Goal: Information Seeking & Learning: Learn about a topic

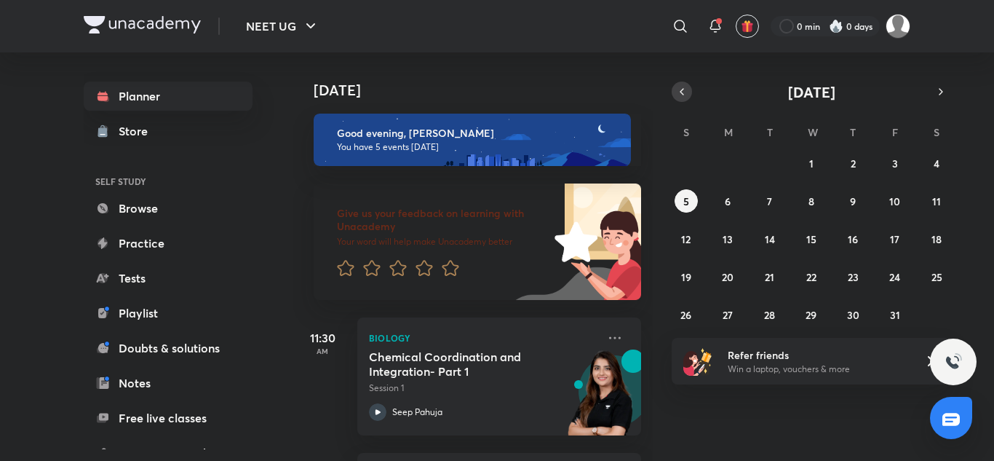
click at [676, 96] on icon "button" at bounding box center [682, 91] width 12 height 13
click at [798, 196] on div "31 1 2 3 4 5 6 7 8 9 10 11 12 13 14 15 16 17 18 19 20 21 22 23 24 25 26 27 28 2…" at bounding box center [811, 238] width 279 height 175
drag, startPoint x: 798, startPoint y: 196, endPoint x: 806, endPoint y: 199, distance: 7.8
click at [806, 199] on div "31 1 2 3 4 5 6 7 8 9 10 11 12 13 14 15 16 17 18 19 20 21 22 23 24 25 26 27 28 2…" at bounding box center [811, 238] width 279 height 175
click at [806, 199] on abbr "10" at bounding box center [811, 201] width 11 height 14
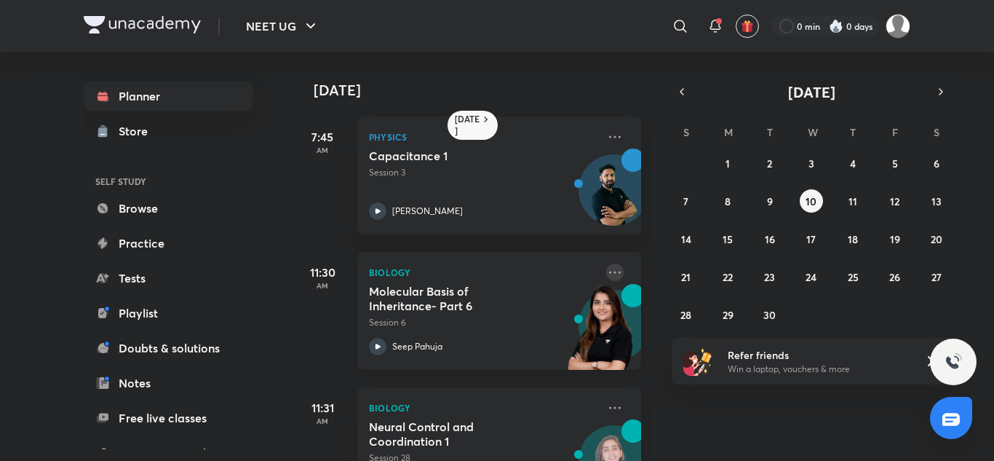
click at [606, 269] on icon at bounding box center [614, 271] width 17 height 17
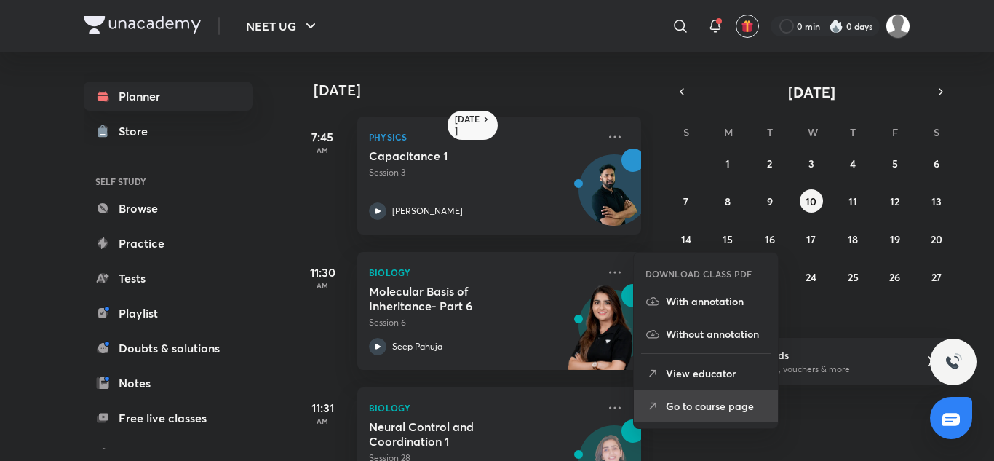
click at [707, 402] on p "Go to course page" at bounding box center [716, 405] width 100 height 15
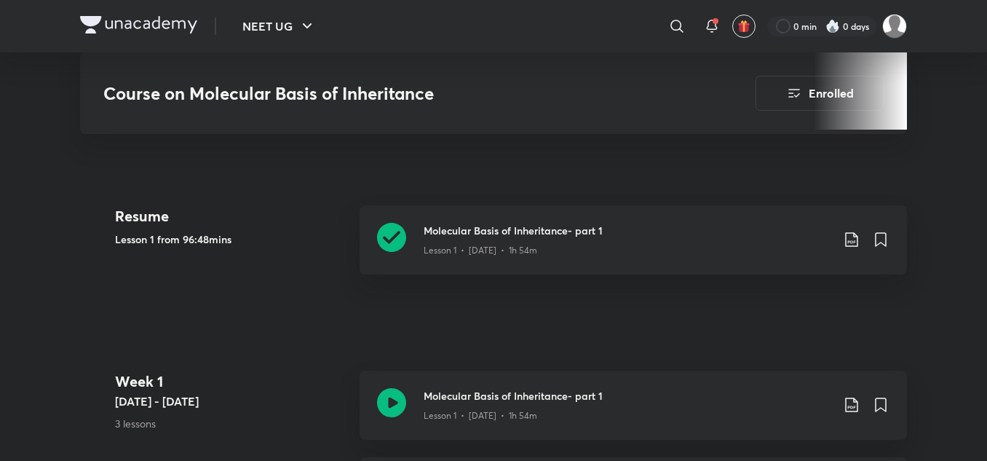
scroll to position [647, 0]
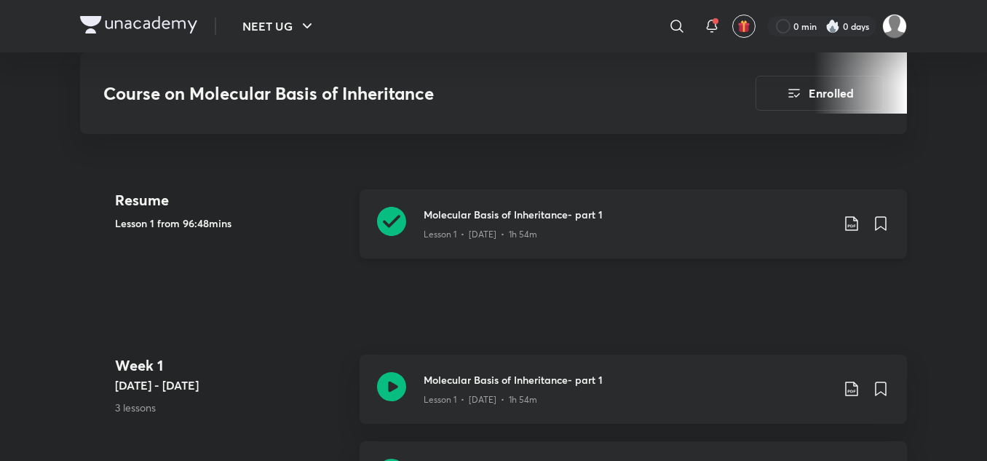
click at [688, 212] on h3 "Molecular Basis of Inheritance- part 1" at bounding box center [626, 214] width 407 height 15
